Goal: Task Accomplishment & Management: Use online tool/utility

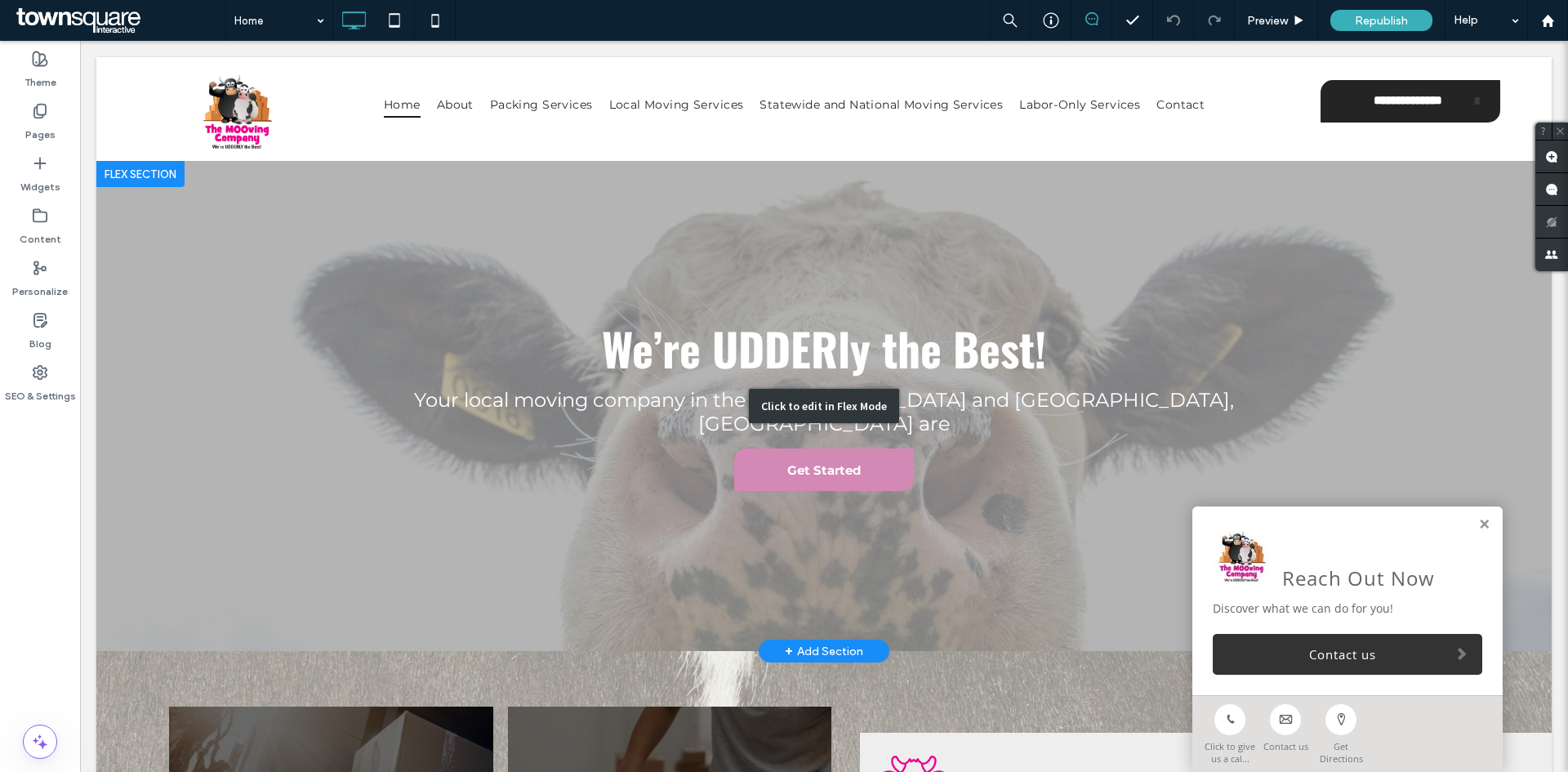
click at [588, 438] on div "Click to edit in Flex Mode" at bounding box center [824, 406] width 1455 height 490
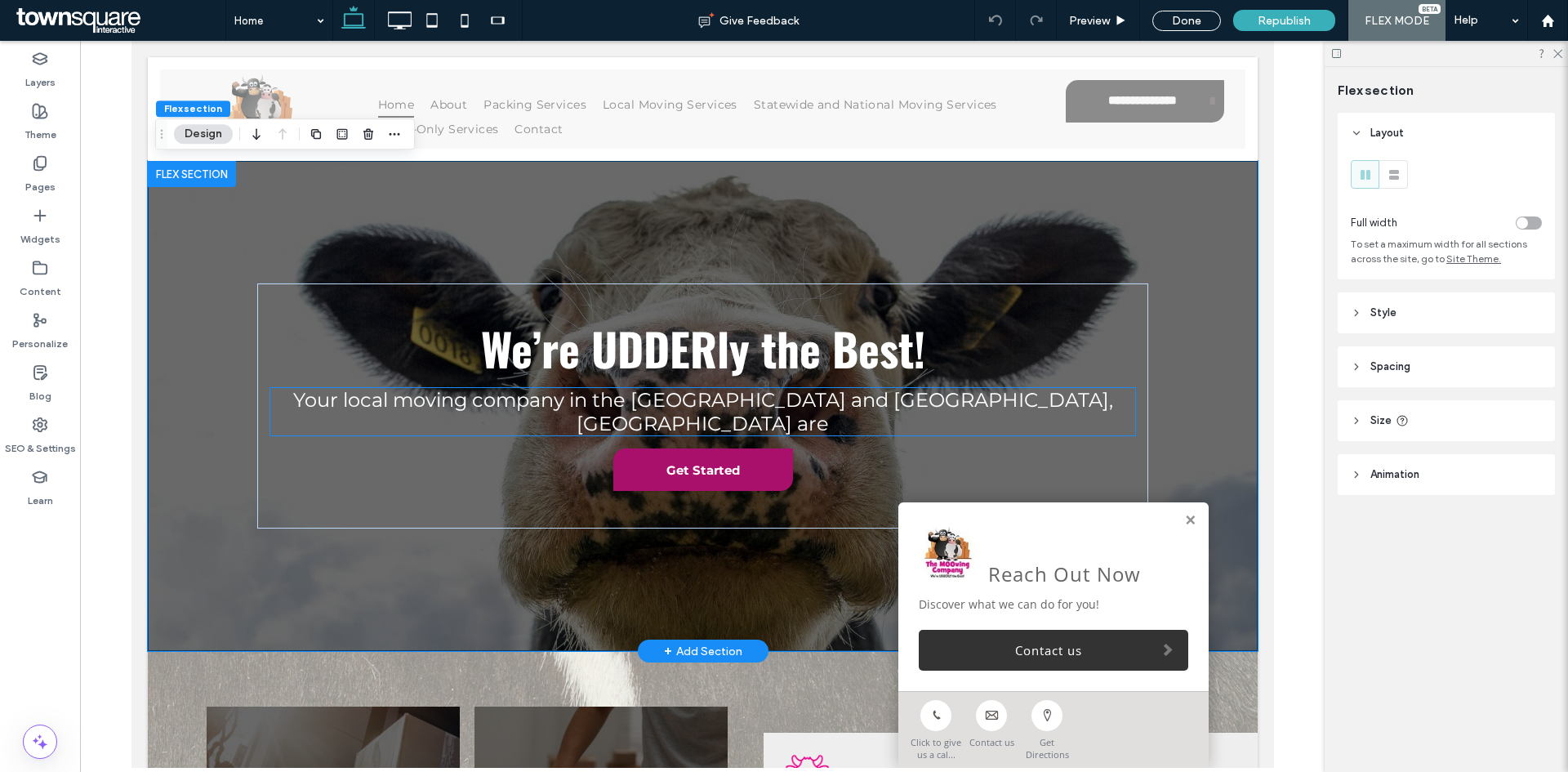
click at [745, 404] on span "Your local moving company in the [GEOGRAPHIC_DATA] and [GEOGRAPHIC_DATA], [GEOG…" at bounding box center [702, 411] width 820 height 47
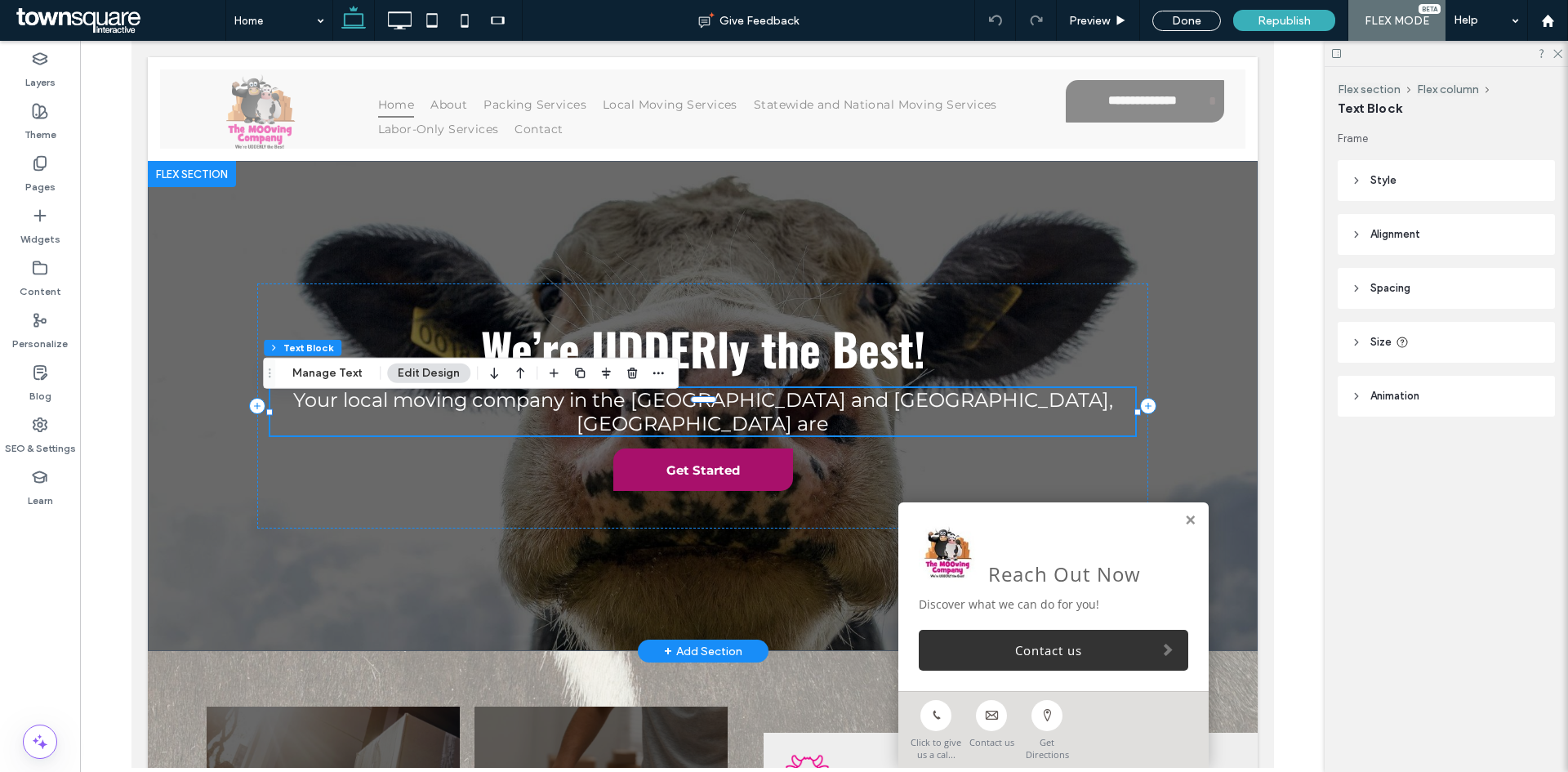
click at [839, 414] on span "Your local moving company in the [GEOGRAPHIC_DATA] and [GEOGRAPHIC_DATA], [GEOG…" at bounding box center [702, 411] width 820 height 47
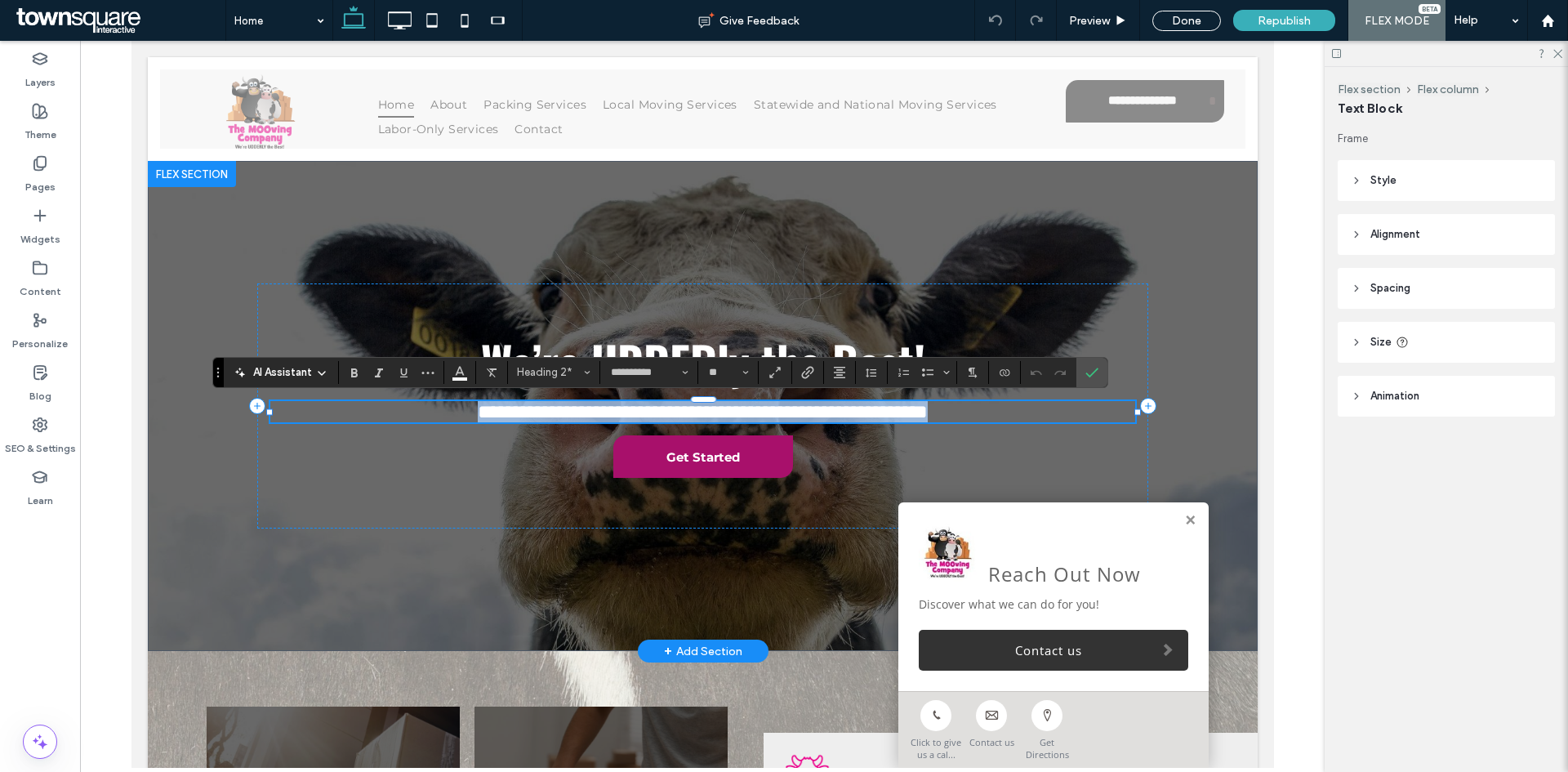
click at [1020, 416] on h2 "**********" at bounding box center [702, 412] width 865 height 21
click at [1026, 416] on h2 "**********" at bounding box center [702, 412] width 865 height 21
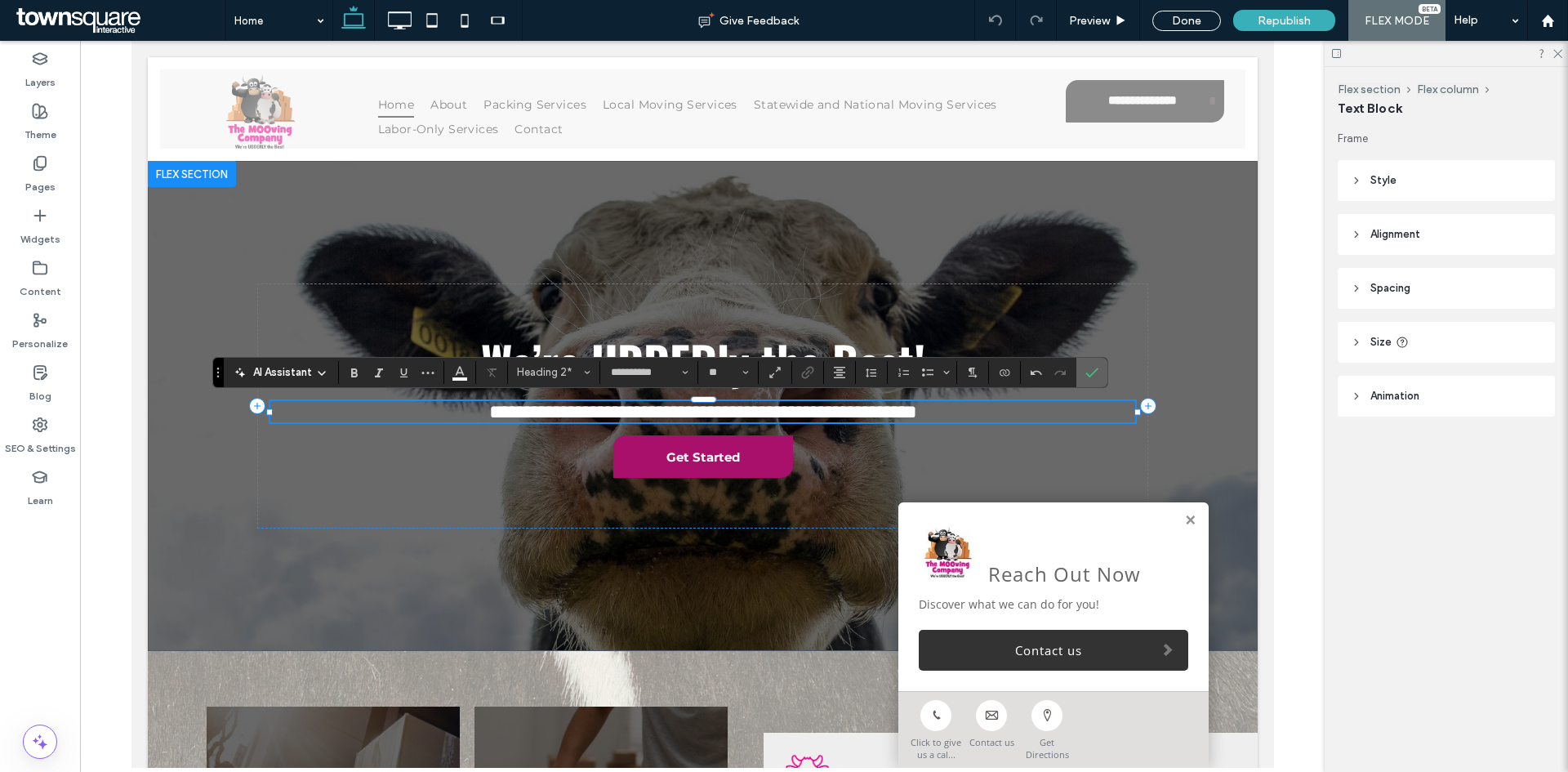
click at [1090, 378] on icon "Confirm" at bounding box center [1091, 372] width 13 height 13
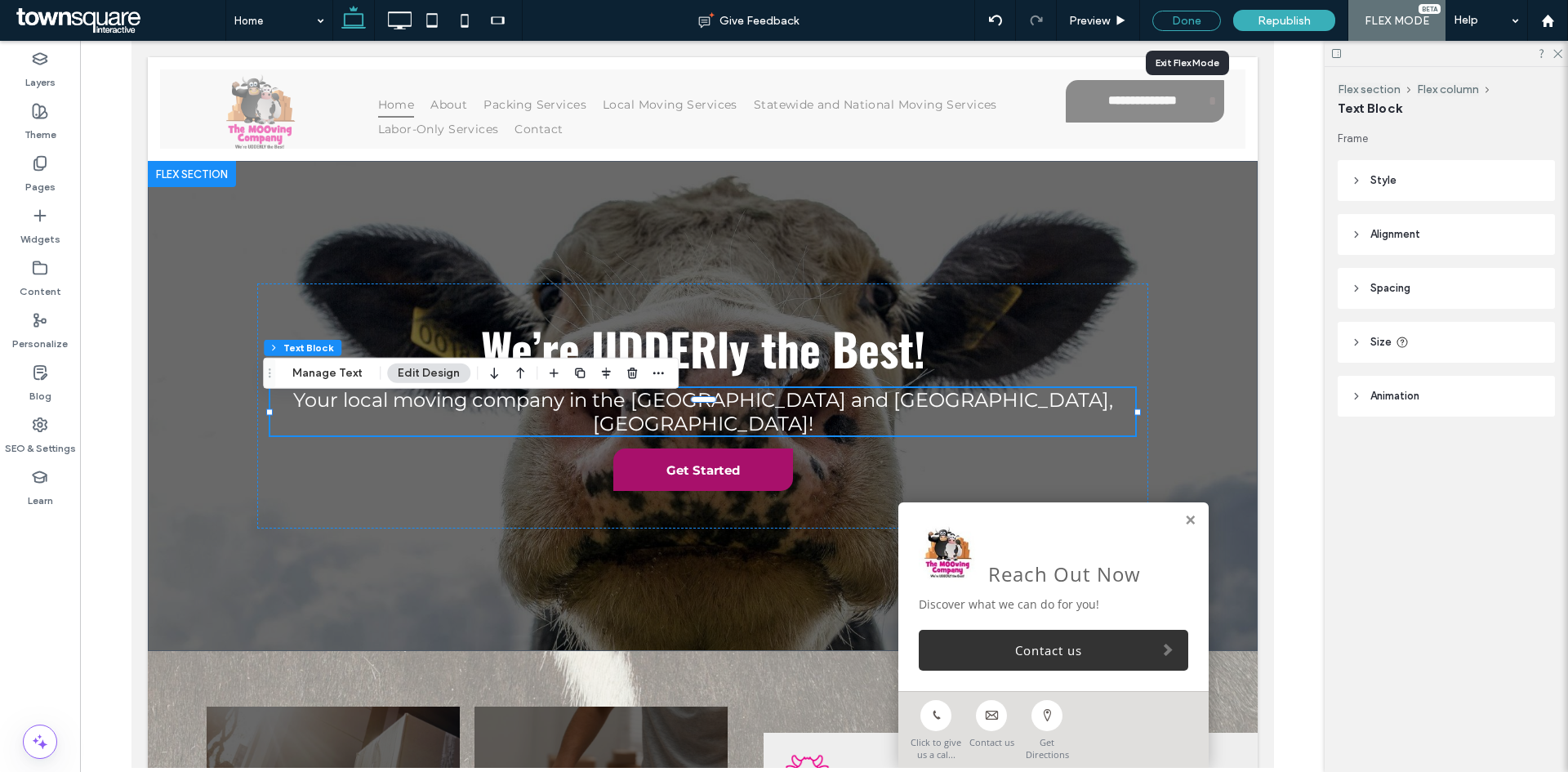
click at [1169, 25] on div "Done" at bounding box center [1186, 20] width 68 height 20
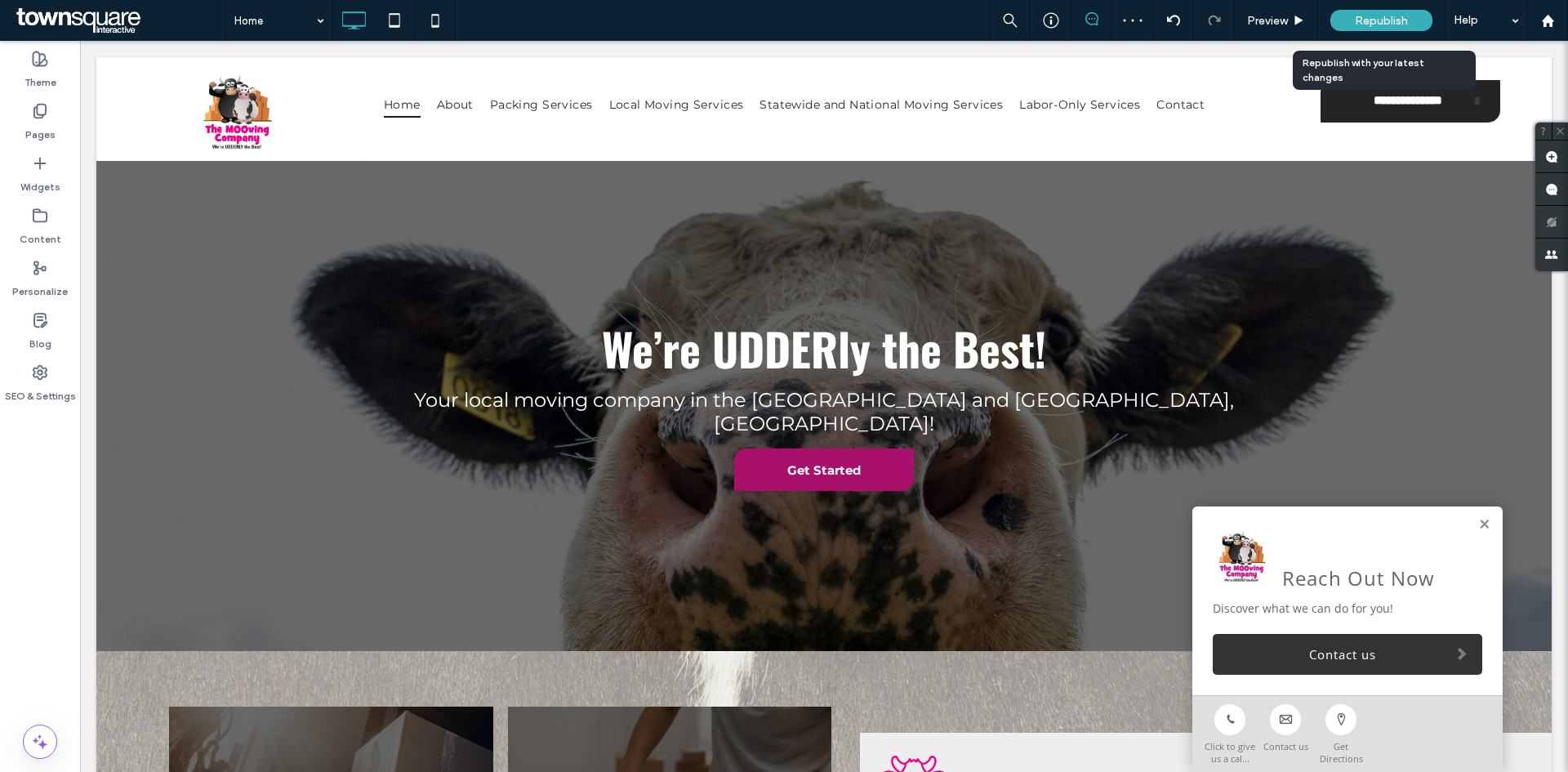
click at [1387, 15] on span "Republish" at bounding box center [1382, 21] width 53 height 14
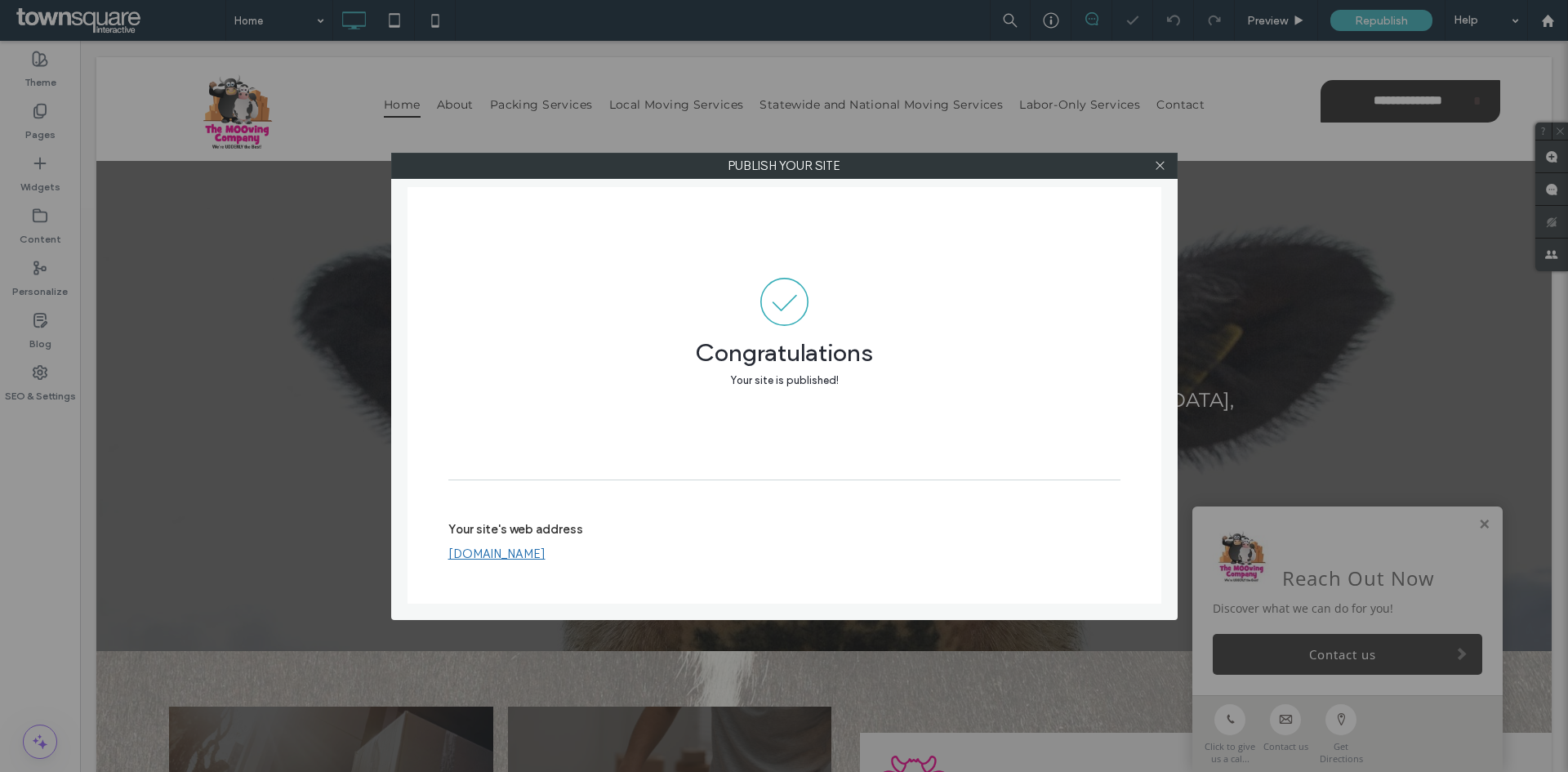
drag, startPoint x: 1157, startPoint y: 163, endPoint x: 598, endPoint y: 1, distance: 582.0
click at [1149, 163] on div at bounding box center [1161, 166] width 25 height 25
click at [1155, 169] on icon at bounding box center [1160, 165] width 12 height 12
